Goal: Task Accomplishment & Management: Manage account settings

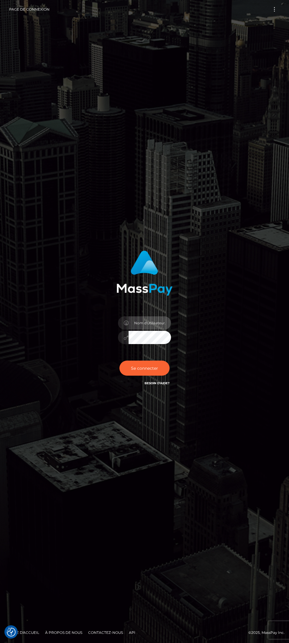
click at [155, 323] on input "text" at bounding box center [150, 323] width 43 height 13
type input "[EMAIL_ADDRESS][DOMAIN_NAME]"
click at [134, 366] on button "Se connecter" at bounding box center [145, 368] width 50 height 15
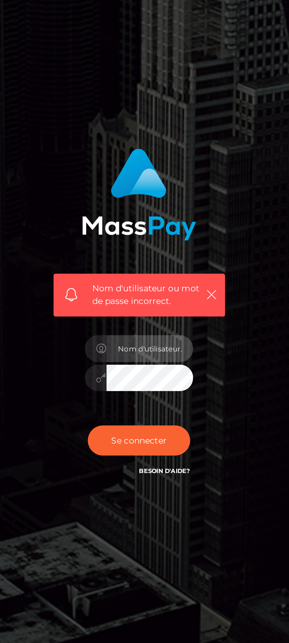
click at [157, 334] on input "text" at bounding box center [150, 336] width 43 height 13
type input "[EMAIL_ADDRESS][DOMAIN_NAME]"
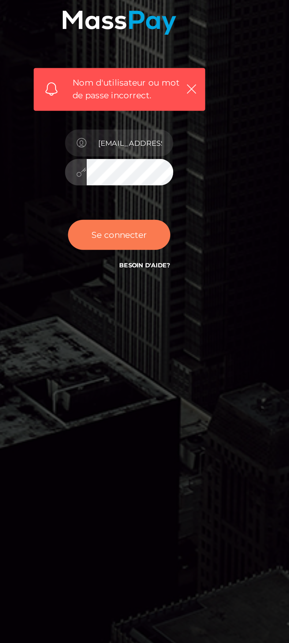
click at [131, 381] on font "Se connecter" at bounding box center [144, 381] width 27 height 5
